Goal: Book appointment/travel/reservation

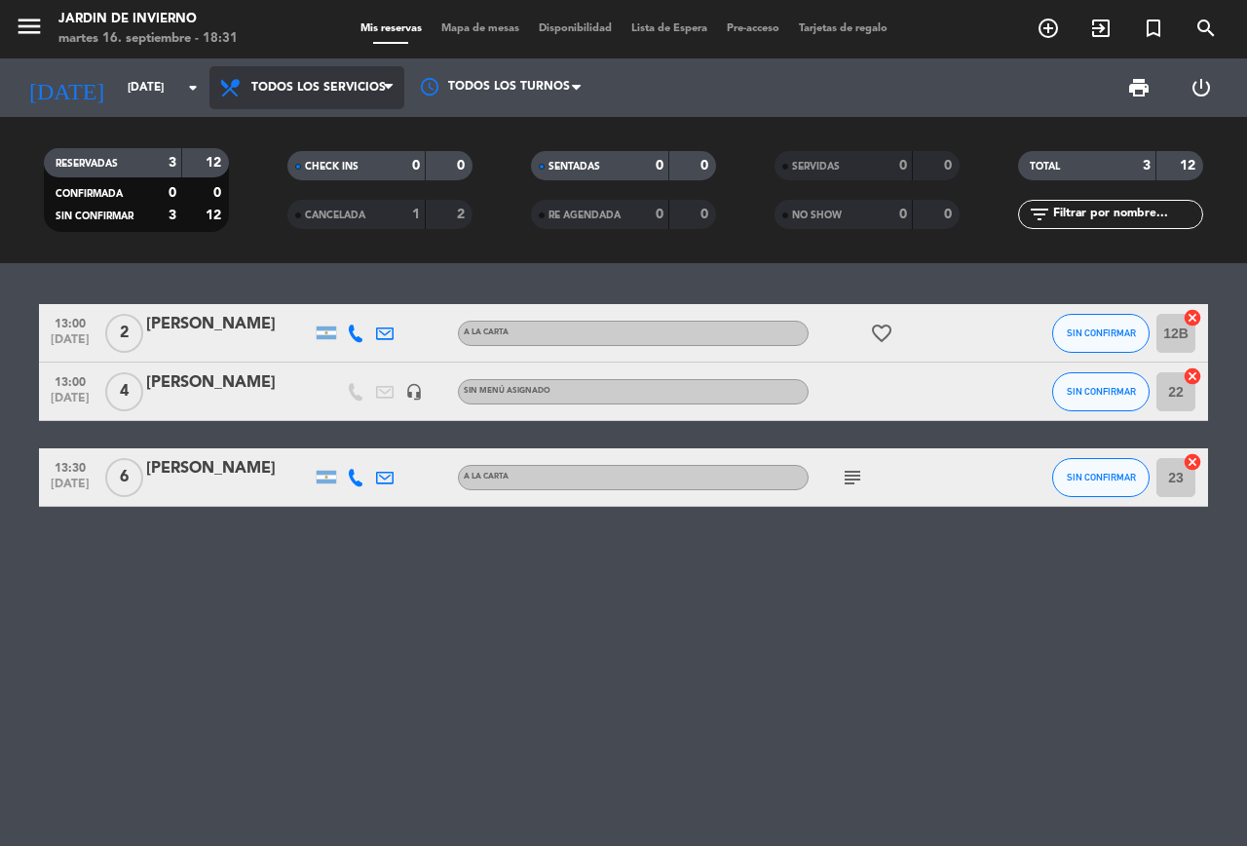
click at [339, 83] on span "Todos los servicios" at bounding box center [318, 88] width 134 height 14
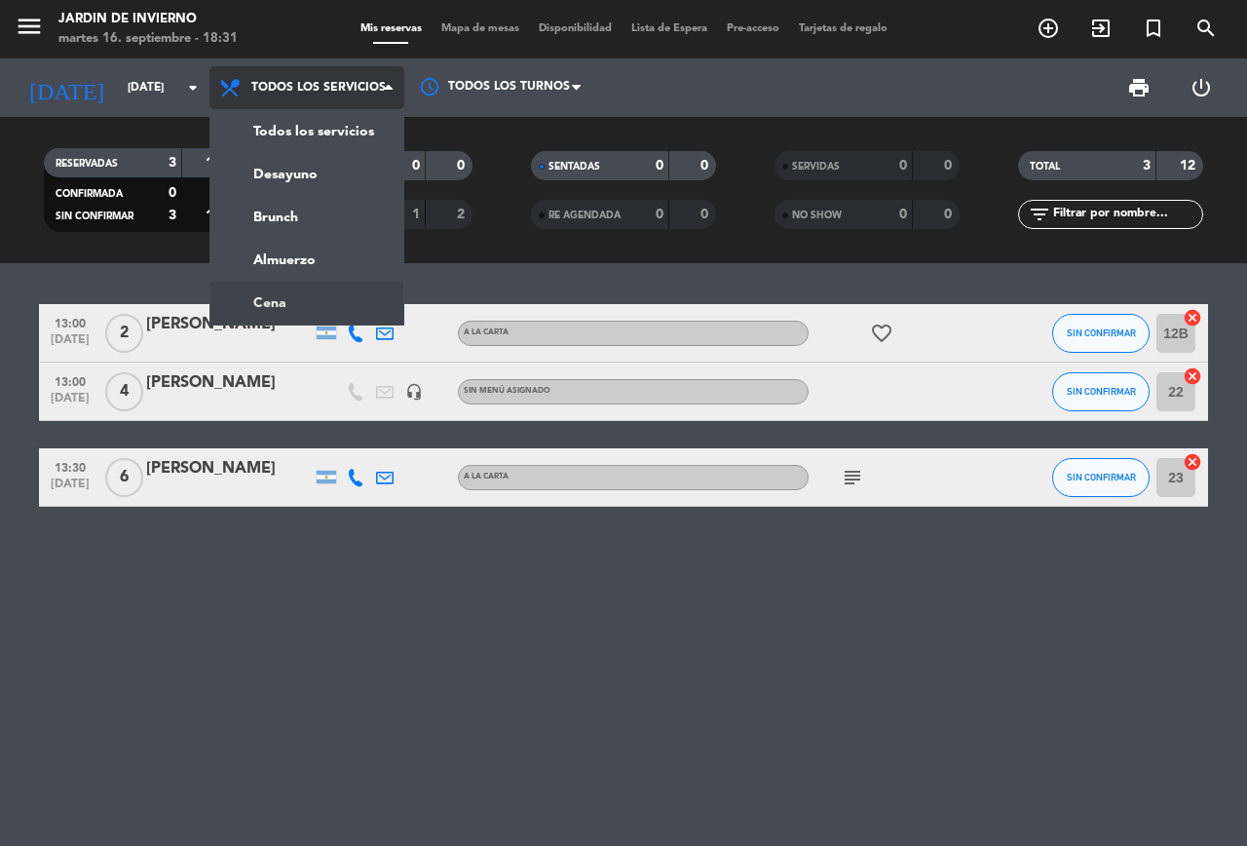
click at [306, 300] on ng-component "menu JARDIN DE INVIERNO [DATE] 16. septiembre - 18:31 Mis reservas Mapa de mesa…" at bounding box center [623, 423] width 1247 height 846
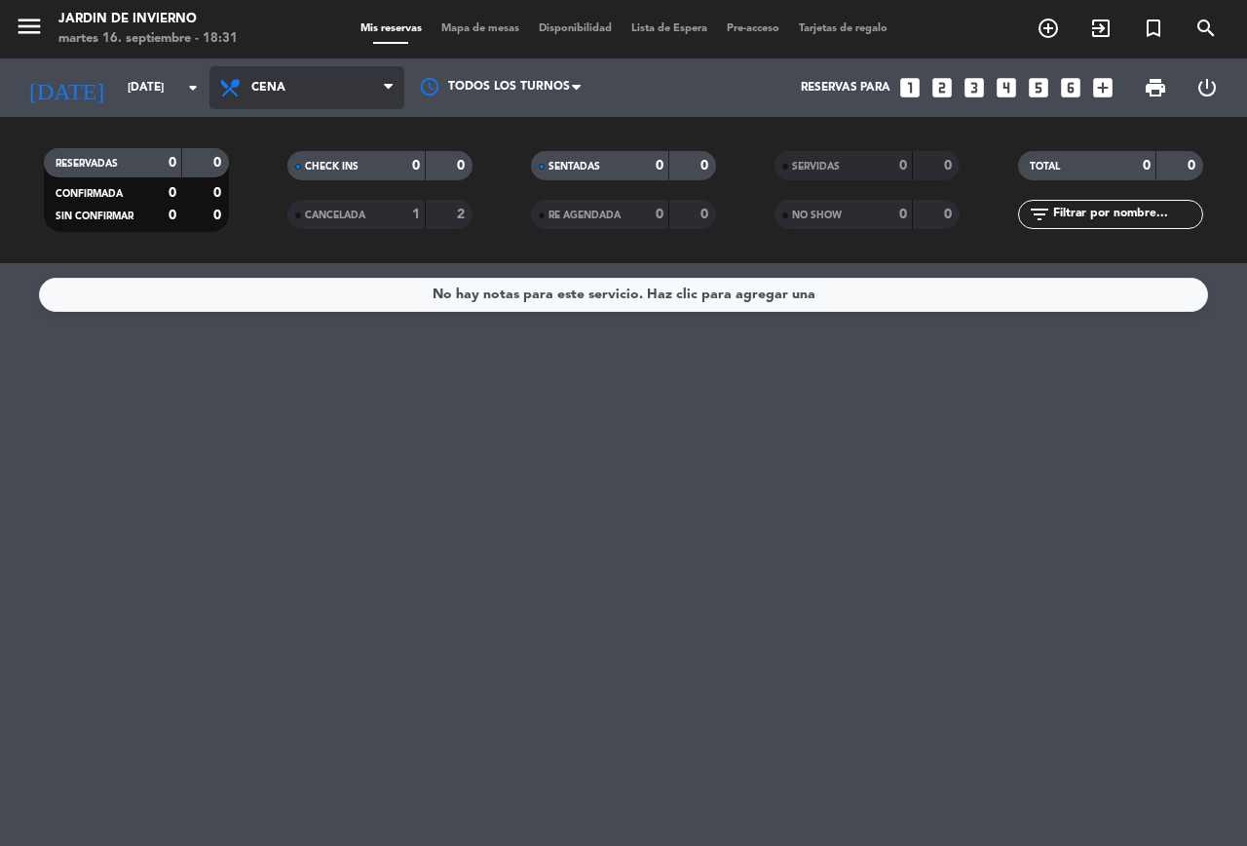
click at [327, 94] on span "Cena" at bounding box center [306, 87] width 195 height 43
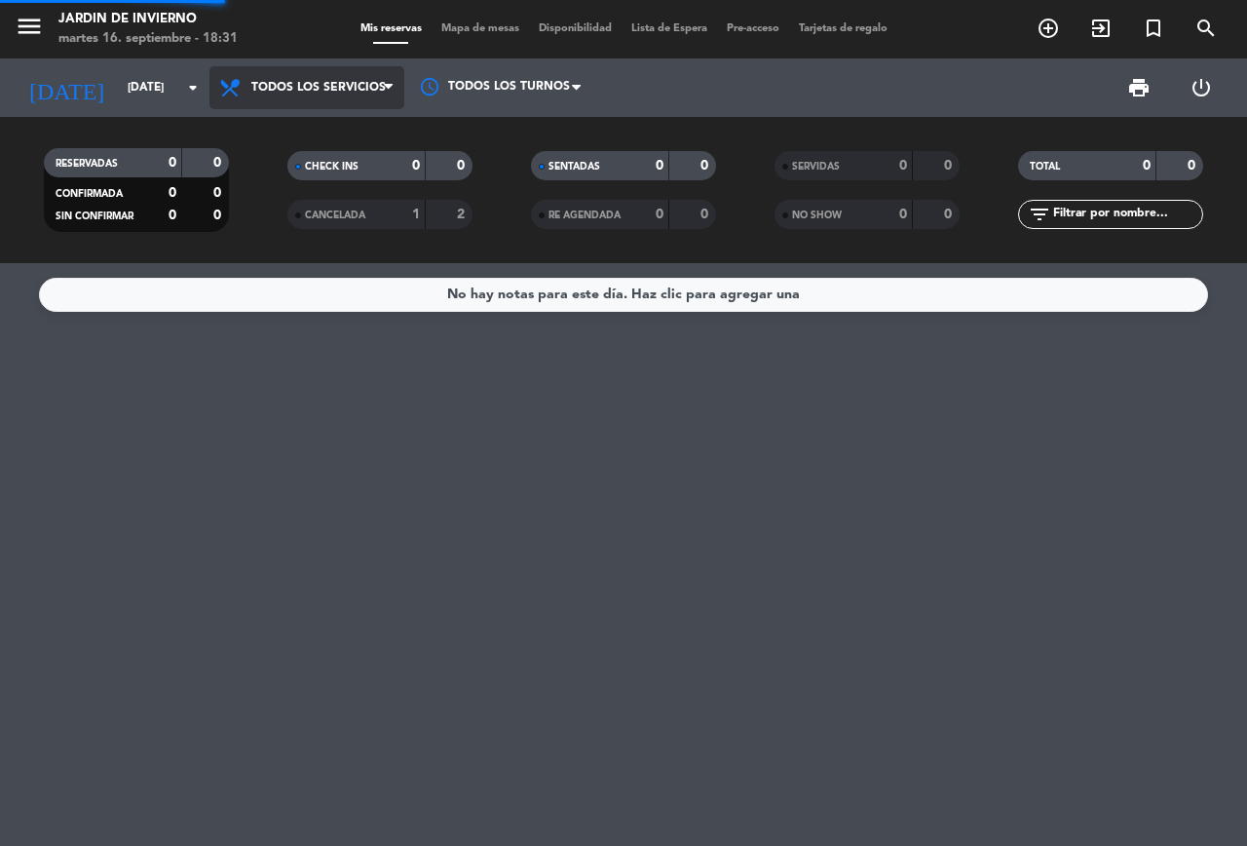
click at [321, 139] on div "menu JARDIN DE INVIERNO [DATE] 16. septiembre - 18:31 Mis reservas Mapa de mesa…" at bounding box center [623, 131] width 1247 height 263
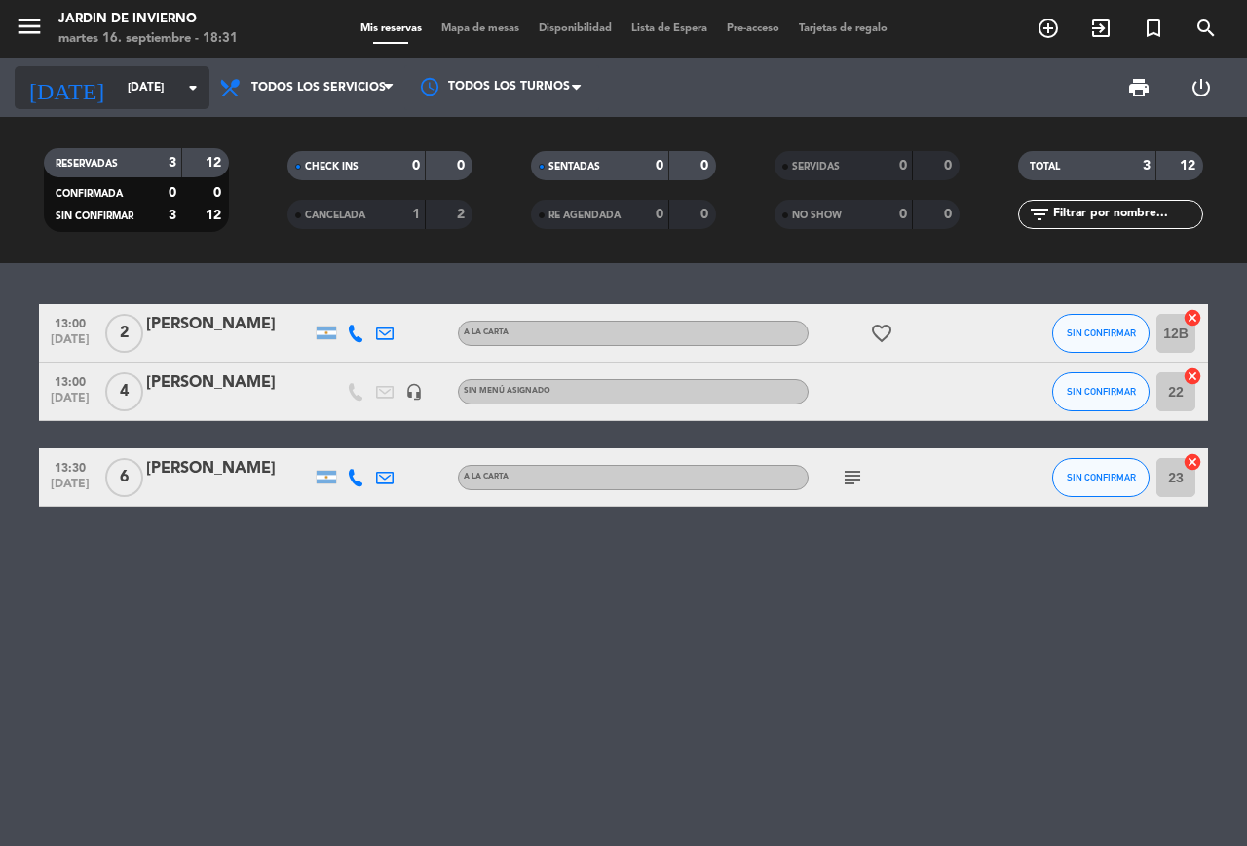
click at [179, 89] on input "[DATE]" at bounding box center [195, 87] width 155 height 33
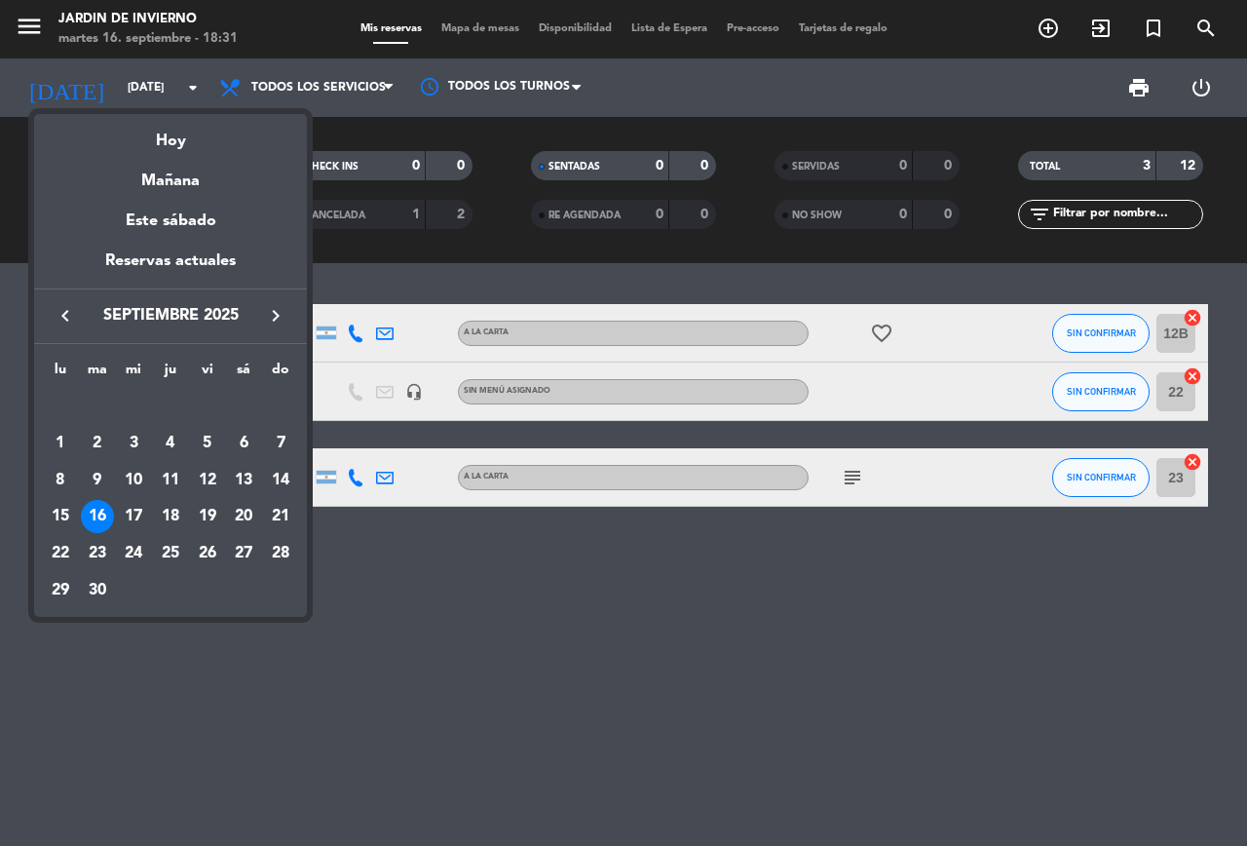
click at [164, 507] on div "18" at bounding box center [170, 516] width 33 height 33
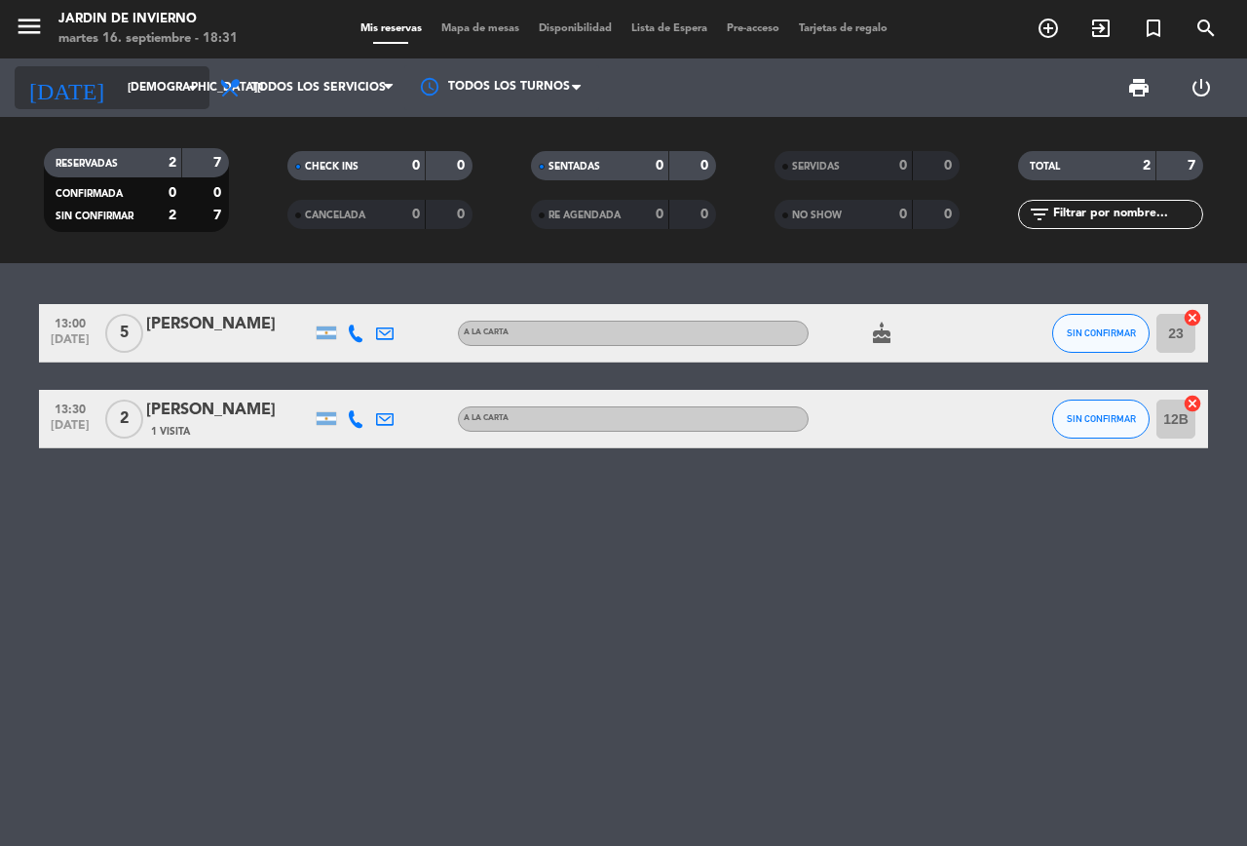
click at [170, 85] on input "[DEMOGRAPHIC_DATA][DATE]" at bounding box center [195, 87] width 155 height 33
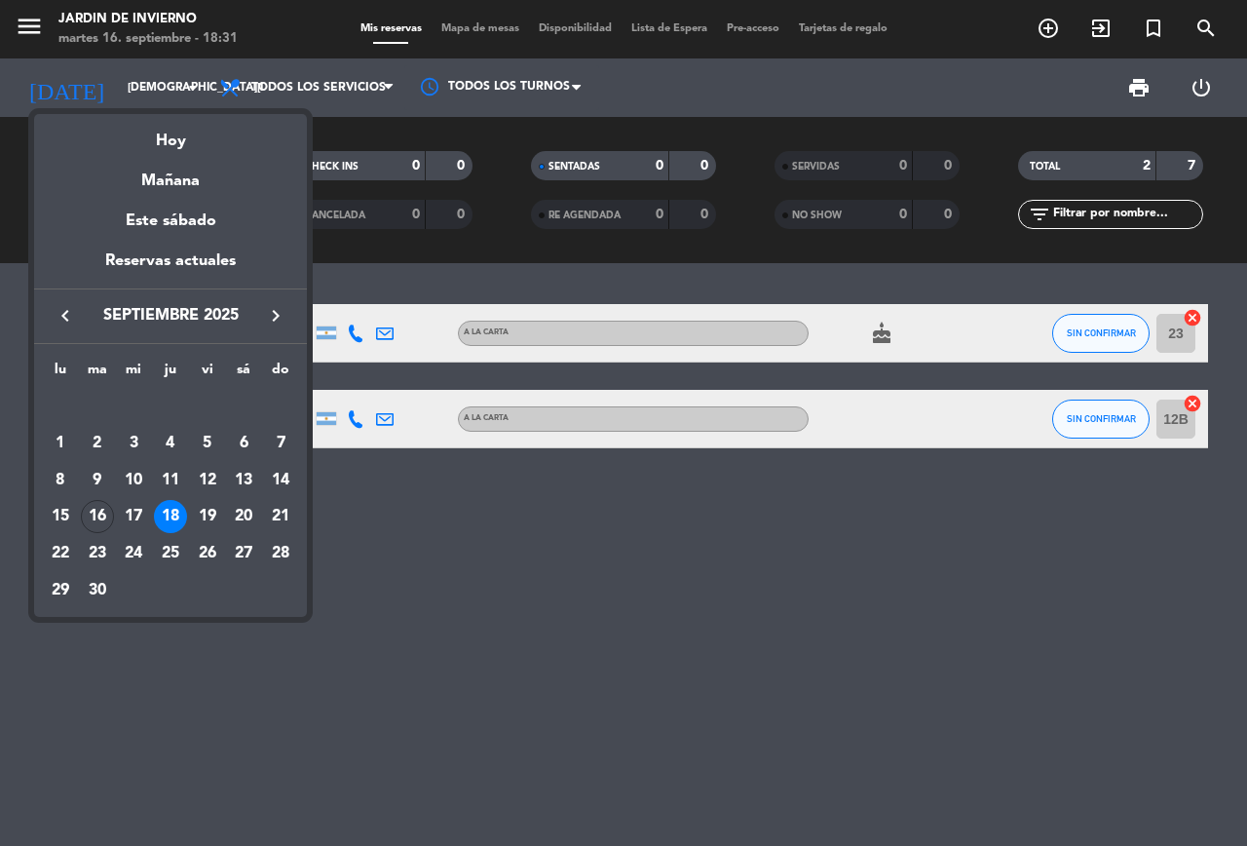
click at [211, 509] on div "19" at bounding box center [207, 516] width 33 height 33
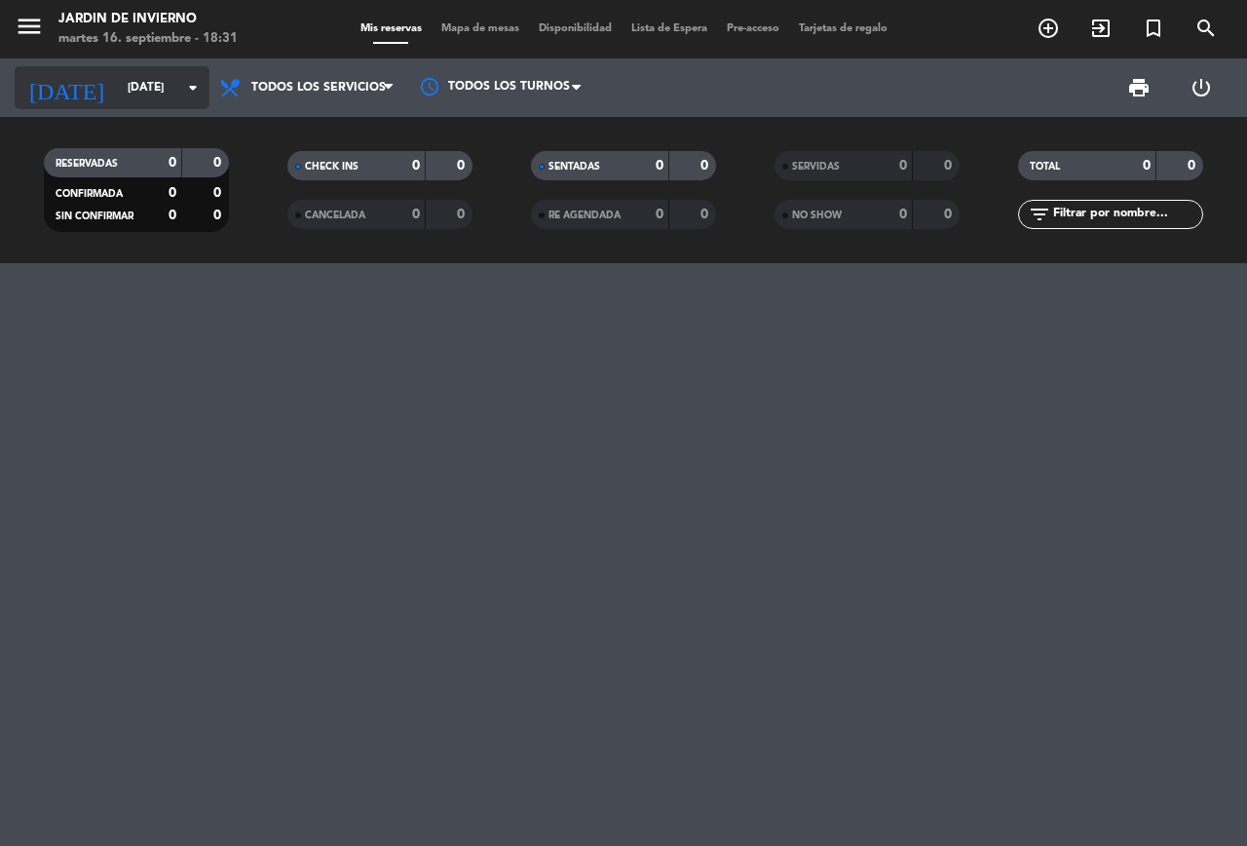
click at [175, 101] on input "[DATE]" at bounding box center [195, 87] width 155 height 33
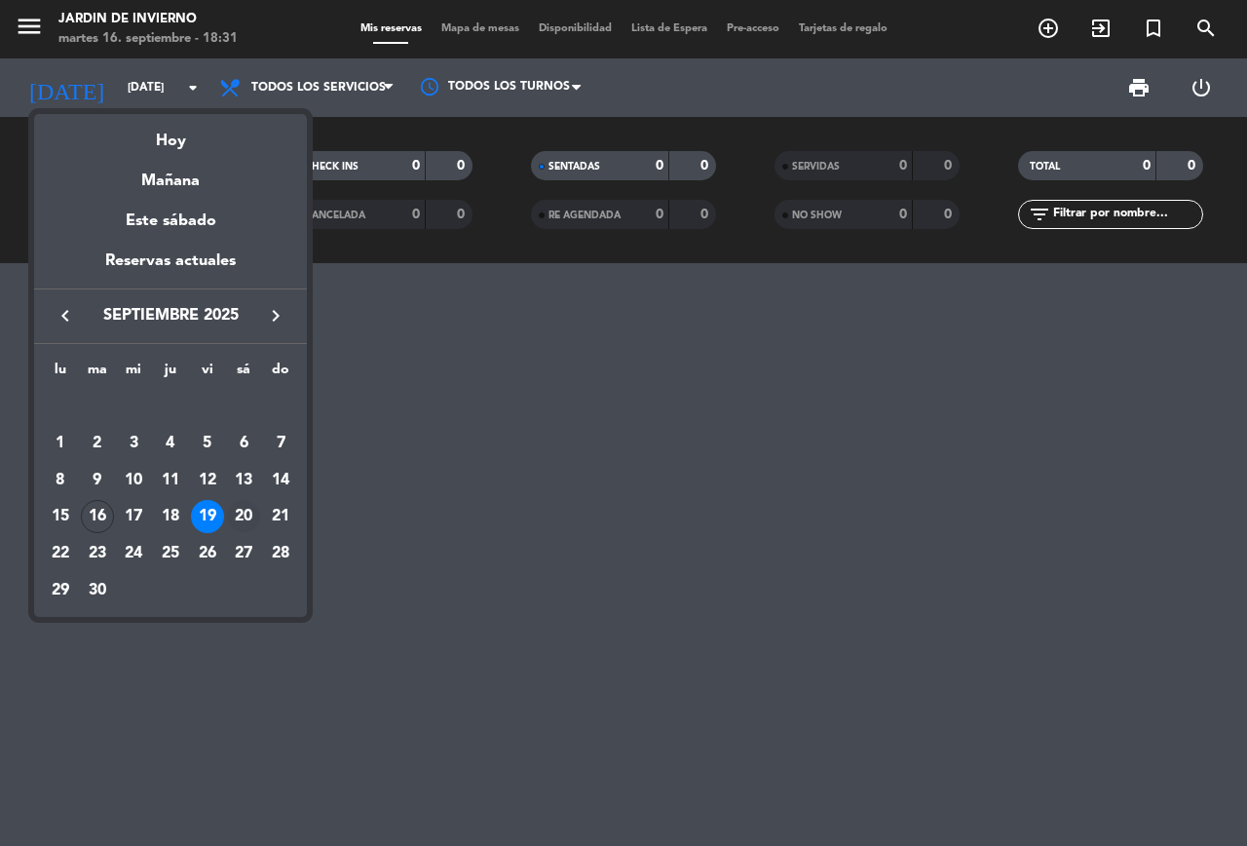
click at [239, 515] on div "20" at bounding box center [243, 516] width 33 height 33
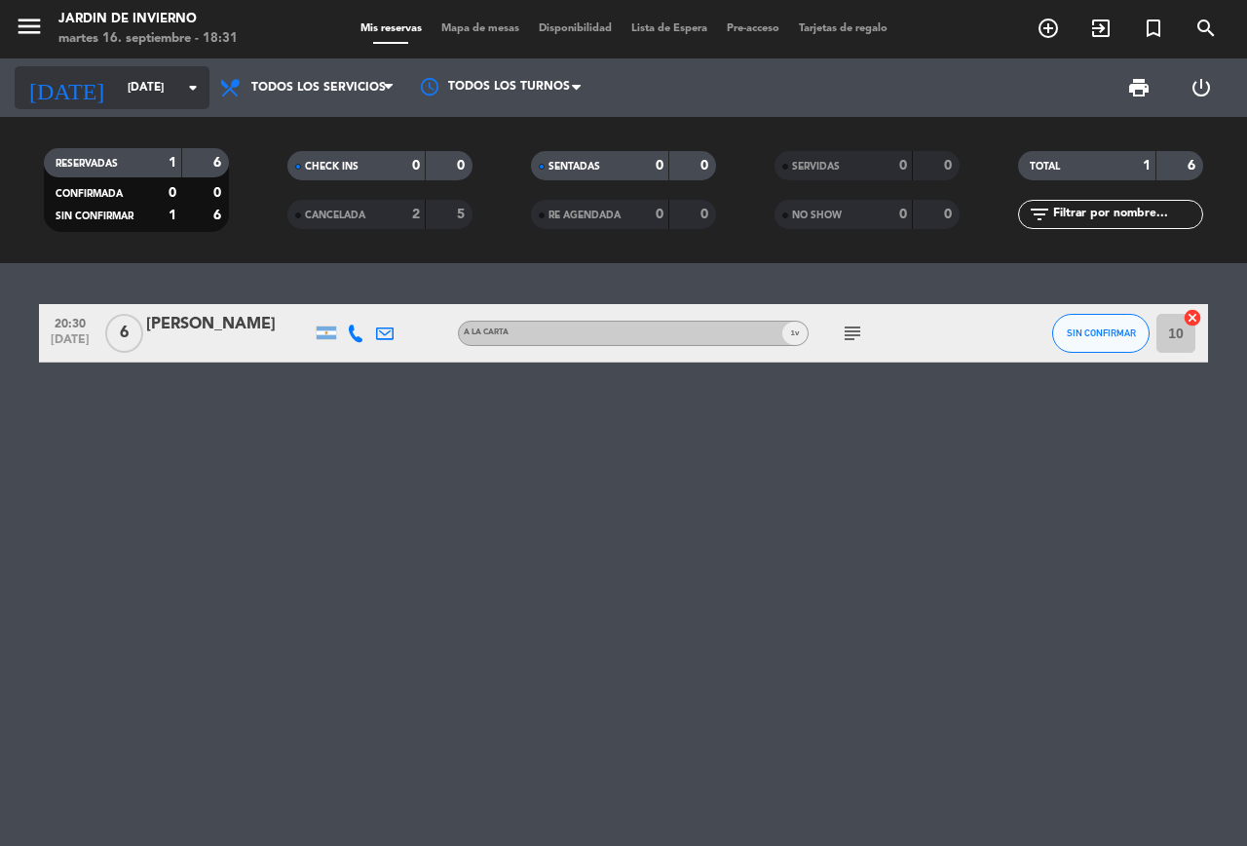
click at [149, 99] on input "[DATE]" at bounding box center [195, 87] width 155 height 33
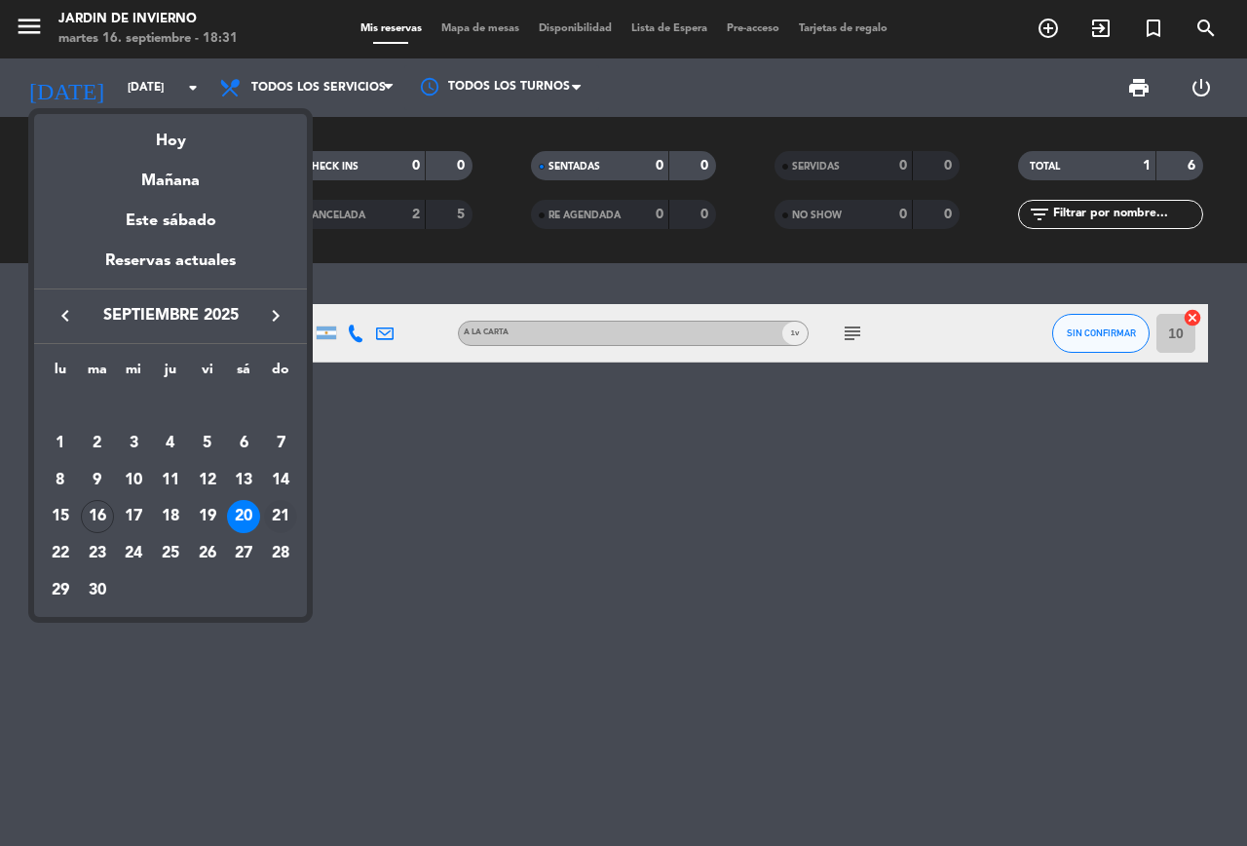
click at [289, 521] on div "21" at bounding box center [280, 516] width 33 height 33
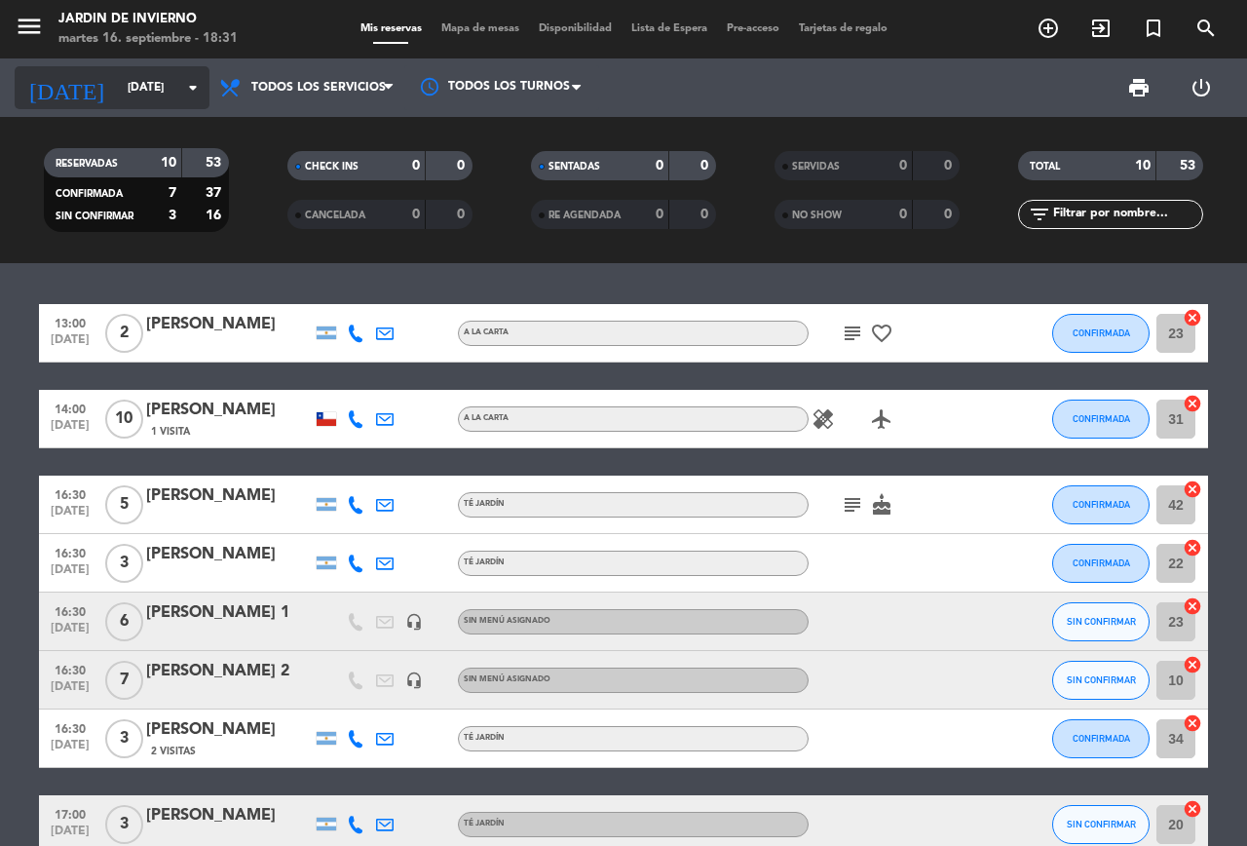
click at [162, 88] on input "[DATE]" at bounding box center [195, 87] width 155 height 33
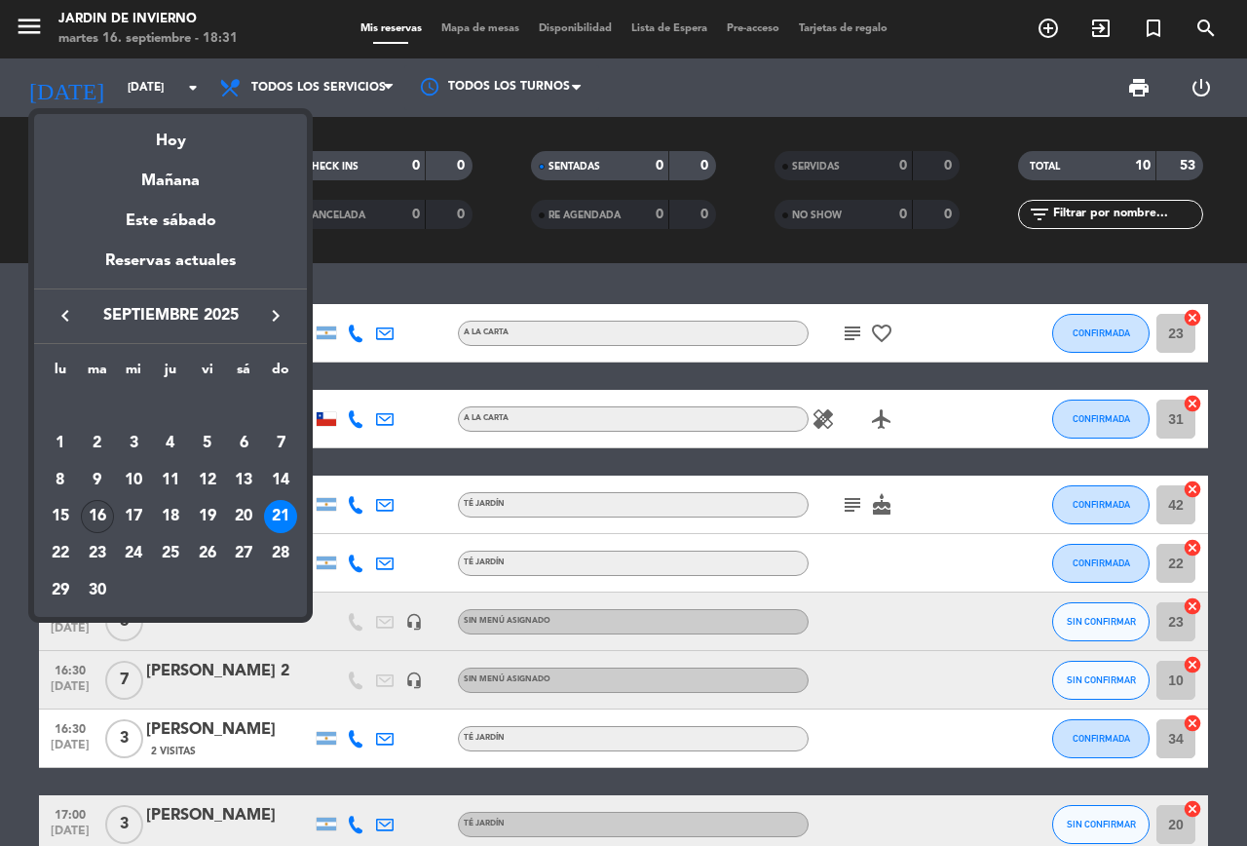
click at [106, 506] on div "16" at bounding box center [97, 516] width 33 height 33
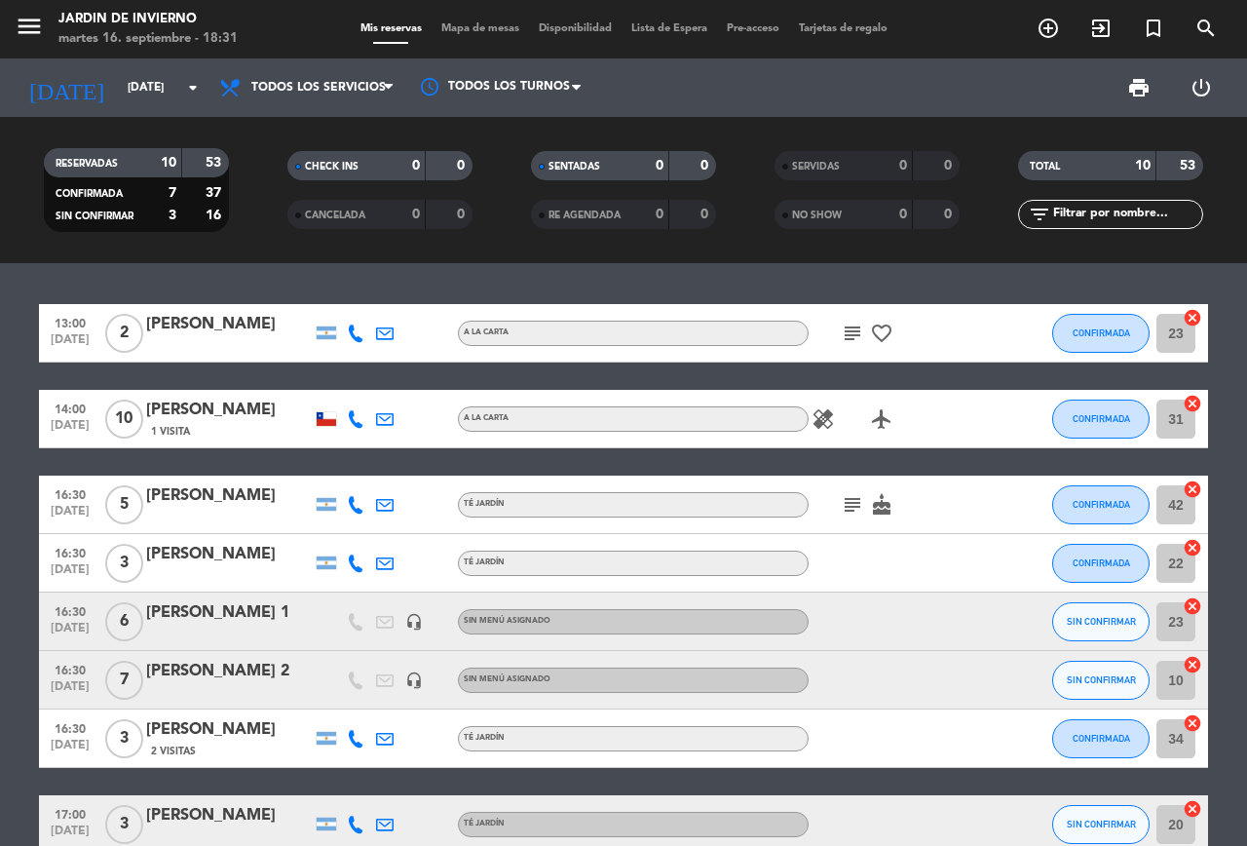
type input "[DATE]"
